Goal: Task Accomplishment & Management: Manage account settings

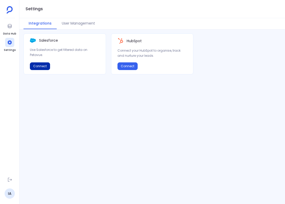
click at [43, 67] on button "Connect" at bounding box center [40, 66] width 20 height 8
click at [10, 28] on icon at bounding box center [10, 26] width 4 height 4
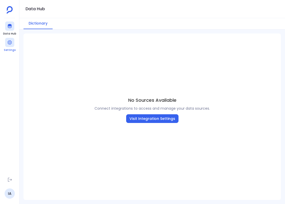
click at [10, 45] on div at bounding box center [9, 42] width 9 height 9
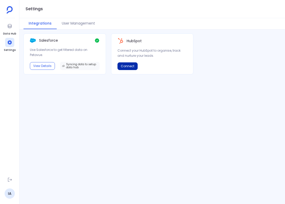
click at [131, 64] on button "Connect" at bounding box center [127, 66] width 20 height 8
click at [131, 67] on button "View Details" at bounding box center [129, 66] width 25 height 8
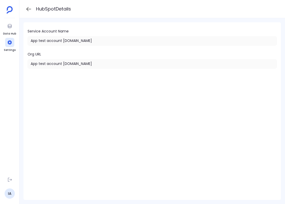
click at [26, 8] on icon at bounding box center [29, 9] width 6 height 6
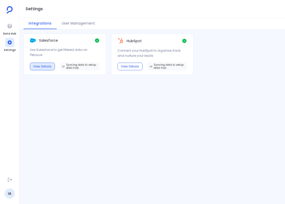
click at [46, 66] on button "View Details" at bounding box center [42, 66] width 25 height 8
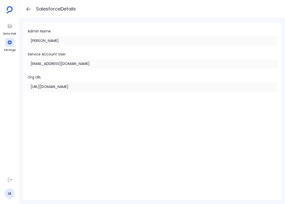
click at [28, 10] on icon at bounding box center [29, 9] width 6 height 6
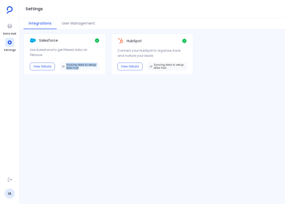
drag, startPoint x: 67, startPoint y: 65, endPoint x: 80, endPoint y: 68, distance: 13.8
click at [80, 68] on span "Syncing data to setup data hub" at bounding box center [81, 66] width 31 height 6
click at [128, 63] on button "View Details" at bounding box center [129, 66] width 25 height 8
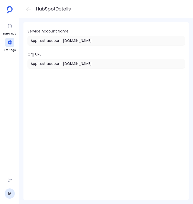
click at [30, 10] on icon at bounding box center [29, 9] width 6 height 6
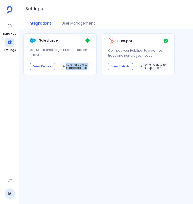
drag, startPoint x: 67, startPoint y: 66, endPoint x: 87, endPoint y: 68, distance: 21.0
click at [87, 68] on span "Syncing data to setup data hub" at bounding box center [77, 66] width 22 height 6
copy span "Syncing data to setup data hub"
click at [86, 69] on span "Syncing data to setup data hub" at bounding box center [77, 66] width 22 height 6
drag, startPoint x: 85, startPoint y: 68, endPoint x: 66, endPoint y: 66, distance: 19.8
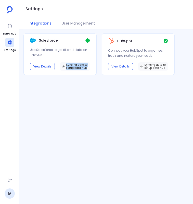
click at [66, 66] on span "Syncing data to setup data hub" at bounding box center [75, 66] width 30 height 8
copy span "Syncing data to setup data hub"
click at [79, 107] on div "Salesforce Use Salesforce to get filtered data on Petavue. View Details Syncing…" at bounding box center [106, 116] width 174 height 166
click at [11, 178] on icon at bounding box center [9, 179] width 5 height 5
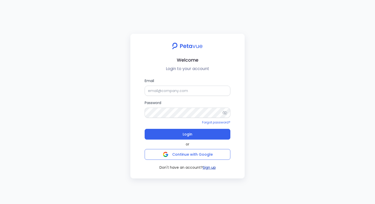
click at [210, 167] on button "Sign up" at bounding box center [209, 167] width 13 height 5
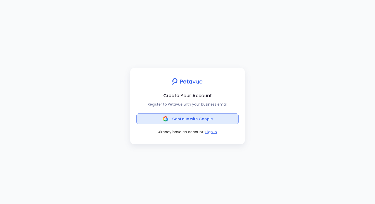
click at [179, 120] on span "Continue with Google" at bounding box center [192, 118] width 41 height 5
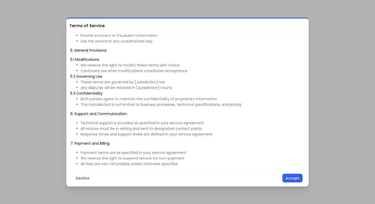
scroll to position [253, 0]
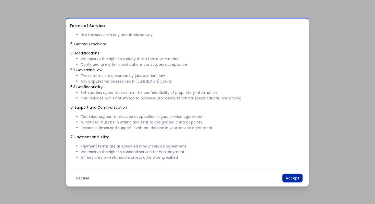
click at [297, 179] on button "Accept" at bounding box center [292, 177] width 20 height 9
